Goal: Task Accomplishment & Management: Use online tool/utility

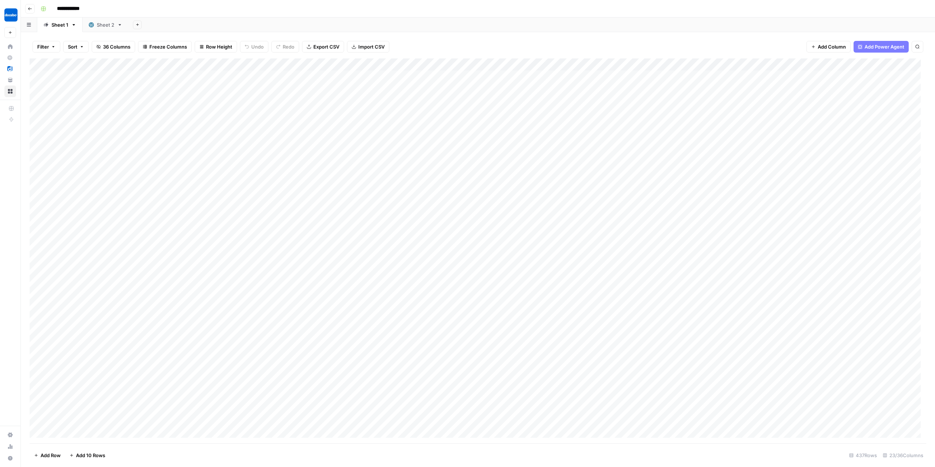
click at [142, 64] on div "Add Column" at bounding box center [478, 250] width 897 height 385
click at [320, 20] on div "Add Sheet" at bounding box center [532, 25] width 807 height 15
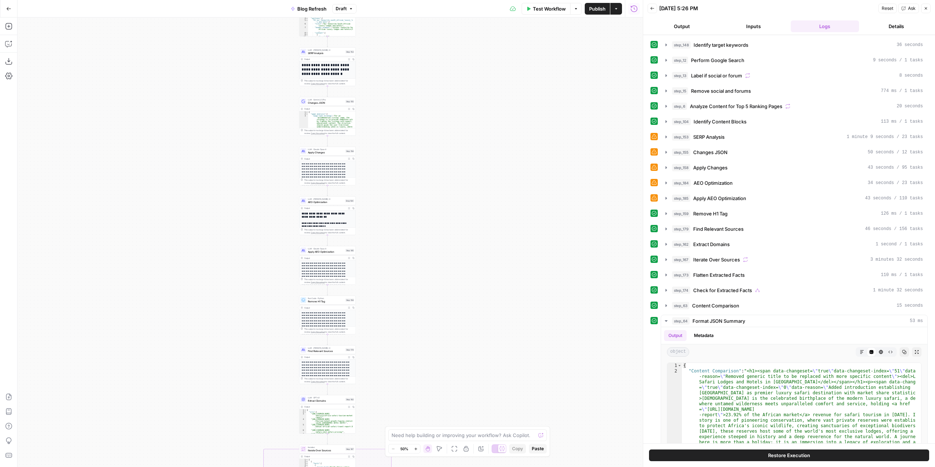
click at [924, 8] on button "Close" at bounding box center [925, 8] width 9 height 9
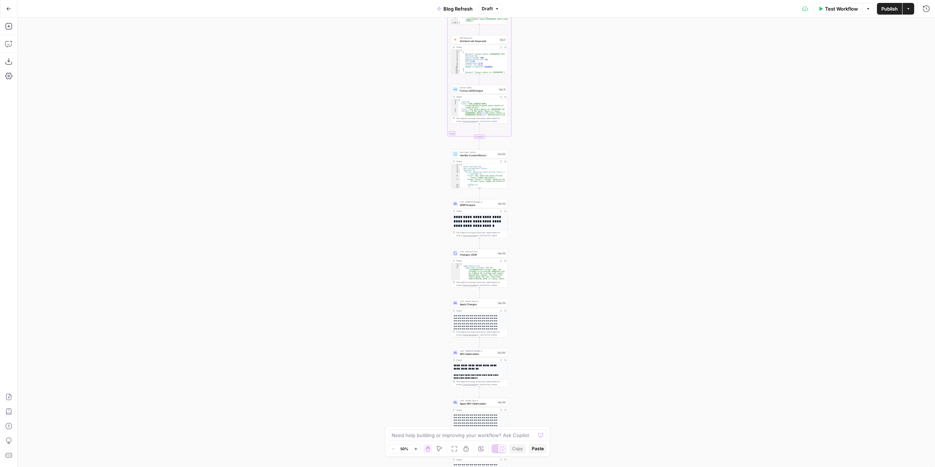
drag, startPoint x: 422, startPoint y: 125, endPoint x: 566, endPoint y: 285, distance: 215.8
click at [566, 285] on div "true false false true false true Workflow Set Inputs Inputs Power Agent Identif…" at bounding box center [477, 243] width 918 height 450
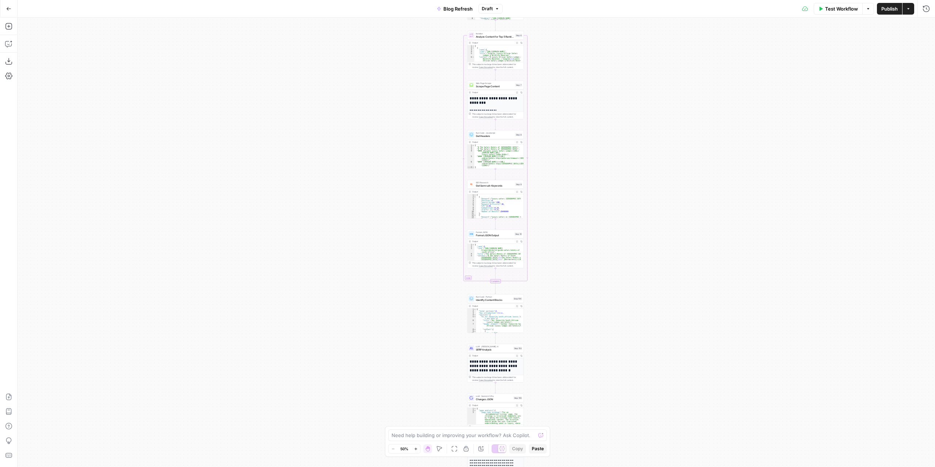
drag, startPoint x: 527, startPoint y: 126, endPoint x: 541, endPoint y: 259, distance: 133.7
click at [541, 259] on div "true false false true false true Workflow Set Inputs Inputs Power Agent Identif…" at bounding box center [477, 243] width 918 height 450
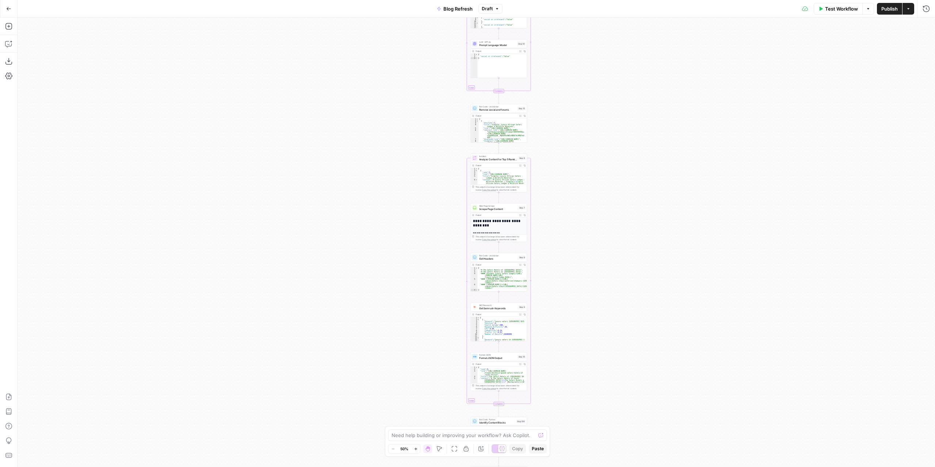
drag, startPoint x: 537, startPoint y: 146, endPoint x: 540, endPoint y: 263, distance: 117.7
click at [540, 263] on div "true false false true false true Workflow Set Inputs Inputs Power Agent Identif…" at bounding box center [477, 243] width 918 height 450
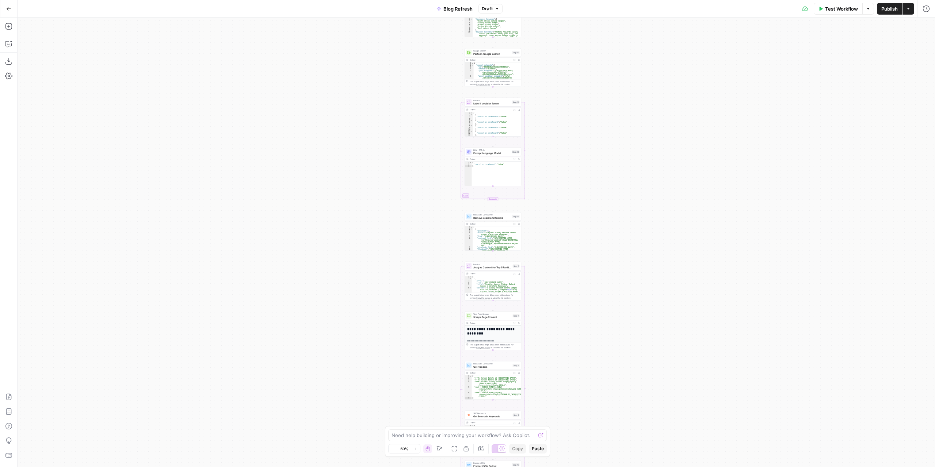
drag, startPoint x: 549, startPoint y: 147, endPoint x: 545, endPoint y: 236, distance: 88.5
click at [545, 236] on div "true false false true false true Workflow Set Inputs Inputs Power Agent Identif…" at bounding box center [477, 243] width 918 height 450
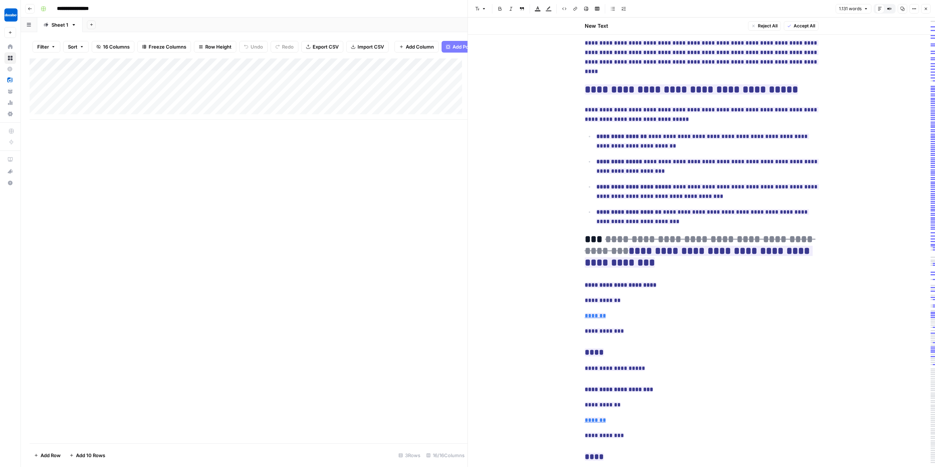
scroll to position [438, 0]
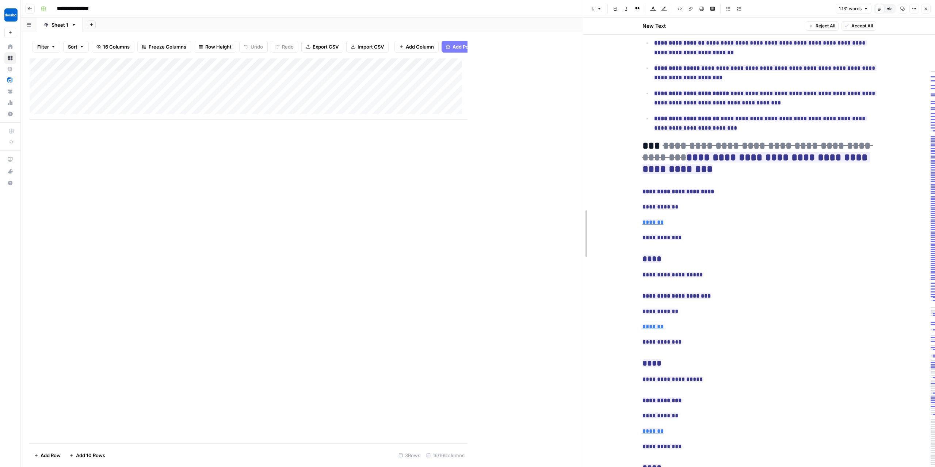
drag, startPoint x: 467, startPoint y: 152, endPoint x: 582, endPoint y: 159, distance: 115.6
click at [582, 159] on div at bounding box center [583, 233] width 7 height 467
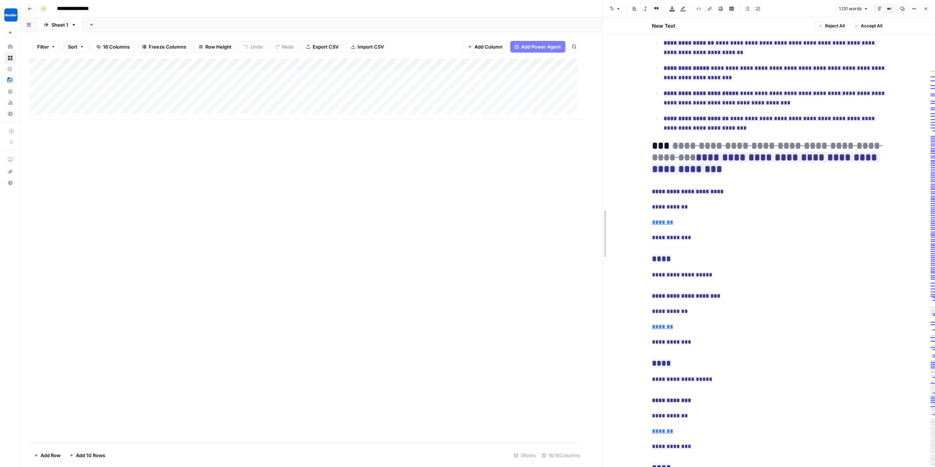
drag, startPoint x: 585, startPoint y: 159, endPoint x: 615, endPoint y: 158, distance: 30.0
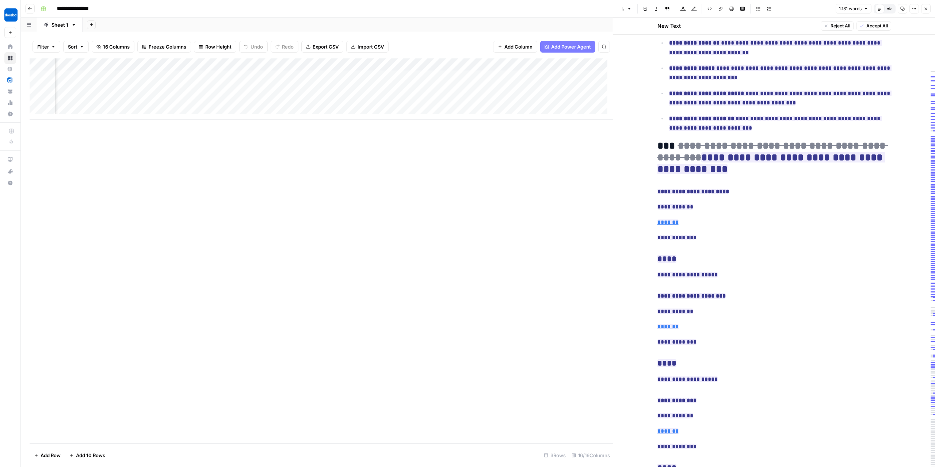
scroll to position [0, 705]
